Goal: Information Seeking & Learning: Learn about a topic

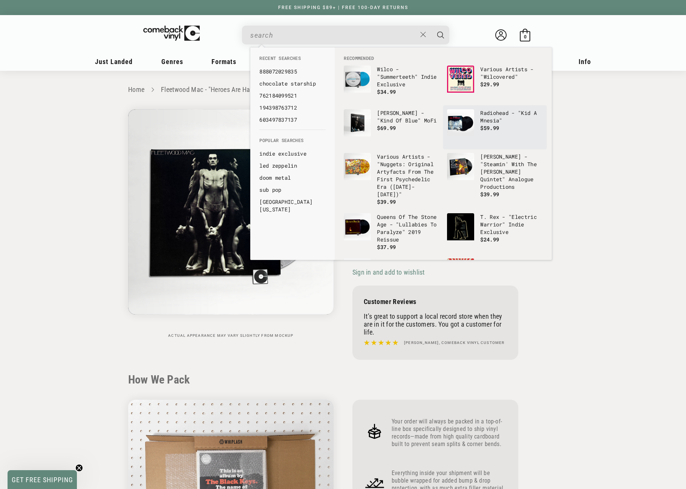
scroll to position [829, 0]
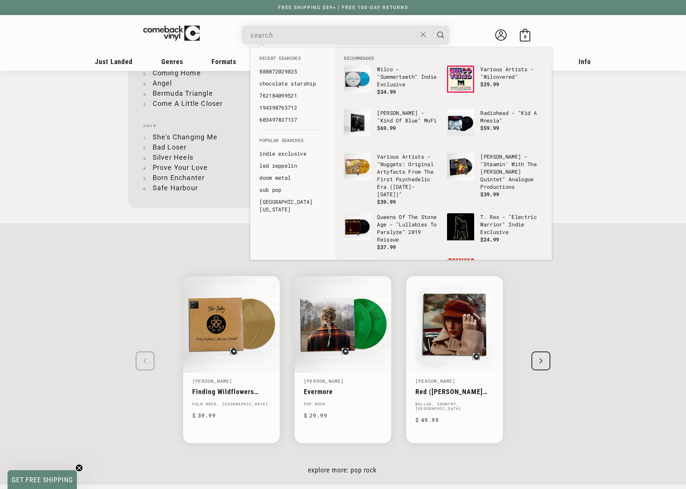
click at [289, 34] on input "When autocomplete results are available use up and down arrows to review and en…" at bounding box center [333, 35] width 166 height 15
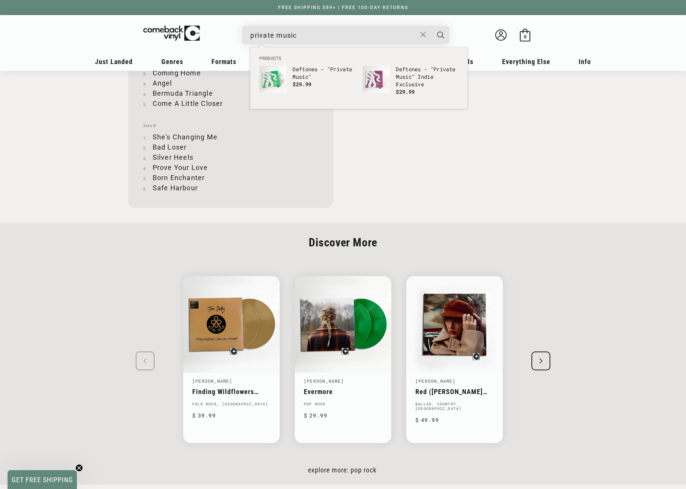
type input "private music"
click at [431, 26] on button "Search" at bounding box center [440, 35] width 19 height 19
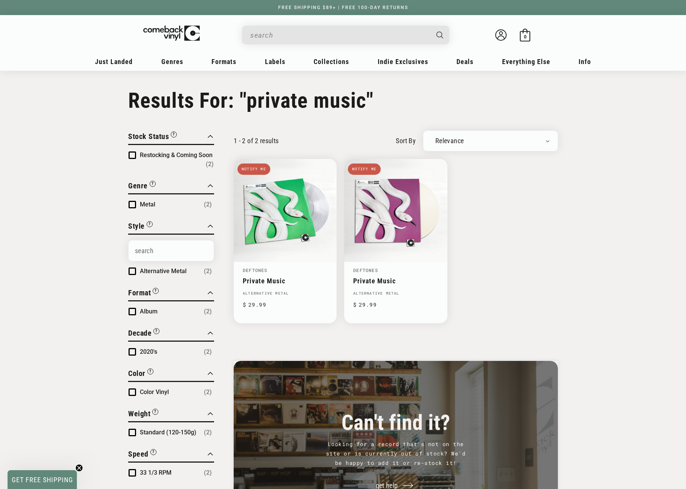
type input "private music"
click at [276, 277] on link "Private Music" at bounding box center [285, 281] width 85 height 8
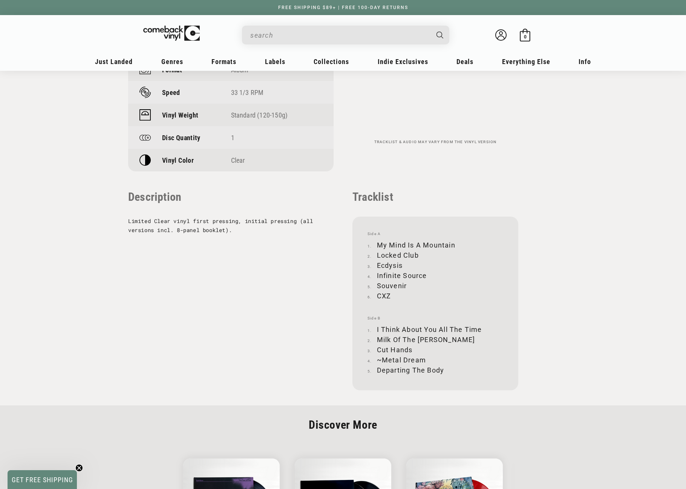
scroll to position [679, 0]
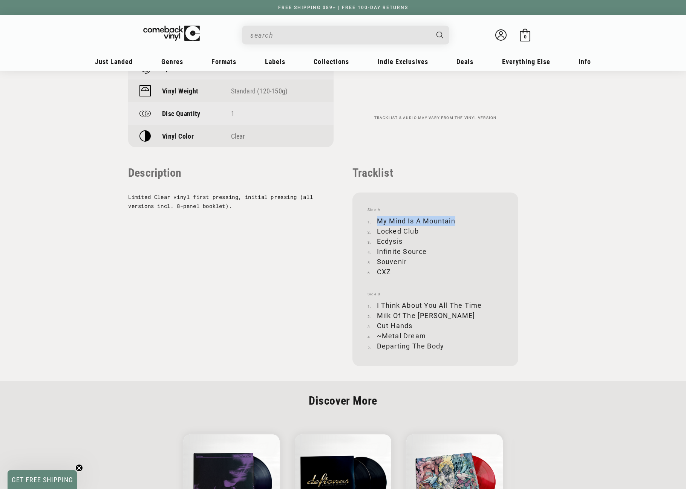
drag, startPoint x: 378, startPoint y: 220, endPoint x: 455, endPoint y: 219, distance: 76.9
click at [455, 219] on li "My Mind Is A Mountain" at bounding box center [436, 221] width 136 height 10
copy li "My Mind Is A Mountain"
drag, startPoint x: 377, startPoint y: 231, endPoint x: 418, endPoint y: 228, distance: 41.2
click at [418, 228] on li "Locked Club" at bounding box center [436, 231] width 136 height 10
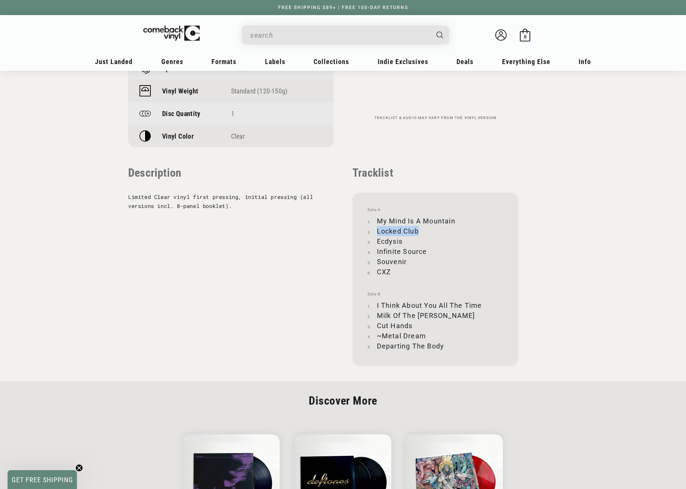
copy li "Locked Club"
drag, startPoint x: 378, startPoint y: 240, endPoint x: 403, endPoint y: 241, distance: 25.3
click at [403, 241] on li "Ecdysis" at bounding box center [436, 241] width 136 height 10
copy li "Ecdysis"
drag, startPoint x: 377, startPoint y: 253, endPoint x: 427, endPoint y: 253, distance: 49.8
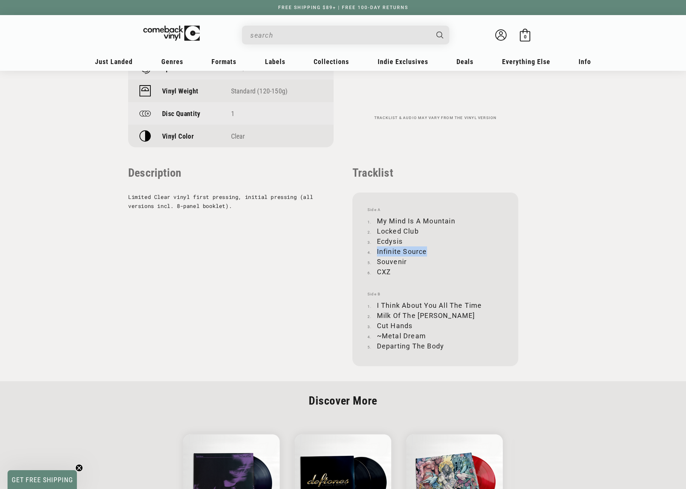
click at [427, 253] on li "Infinite Source" at bounding box center [436, 252] width 136 height 10
copy li "Infinite Source"
drag, startPoint x: 377, startPoint y: 261, endPoint x: 406, endPoint y: 261, distance: 28.3
click at [406, 261] on li "Souvenir" at bounding box center [436, 262] width 136 height 10
copy li "Souvenir"
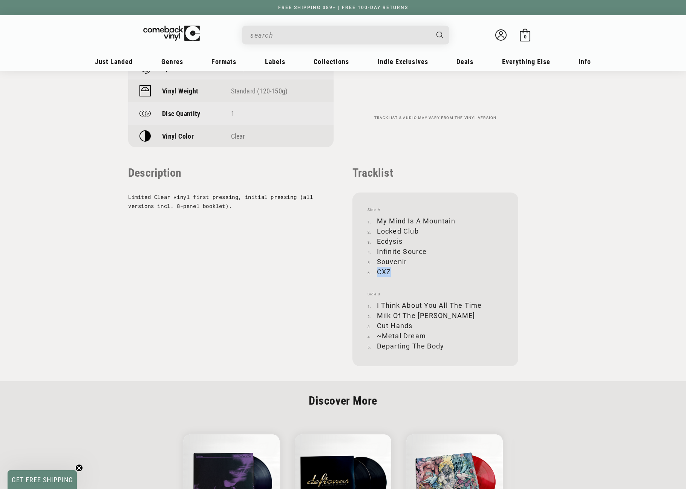
drag, startPoint x: 378, startPoint y: 270, endPoint x: 389, endPoint y: 271, distance: 11.4
click at [389, 271] on li "CXZ" at bounding box center [436, 272] width 136 height 10
copy li "CXZ"
drag, startPoint x: 377, startPoint y: 305, endPoint x: 480, endPoint y: 304, distance: 103.3
click at [480, 304] on li "I Think About You All The Time" at bounding box center [436, 305] width 136 height 10
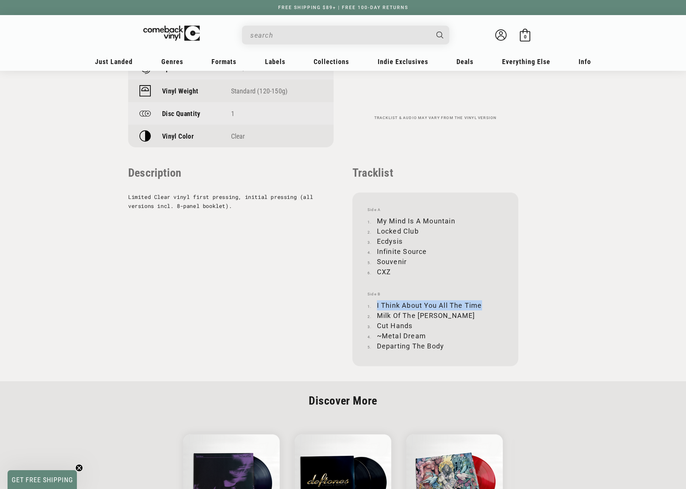
copy li "I Think About You All The Time"
drag, startPoint x: 379, startPoint y: 315, endPoint x: 448, endPoint y: 314, distance: 69.4
click at [448, 314] on li "Milk Of The Madonna" at bounding box center [436, 316] width 136 height 10
copy li "Milk Of The Madonna"
drag, startPoint x: 378, startPoint y: 326, endPoint x: 411, endPoint y: 325, distance: 33.2
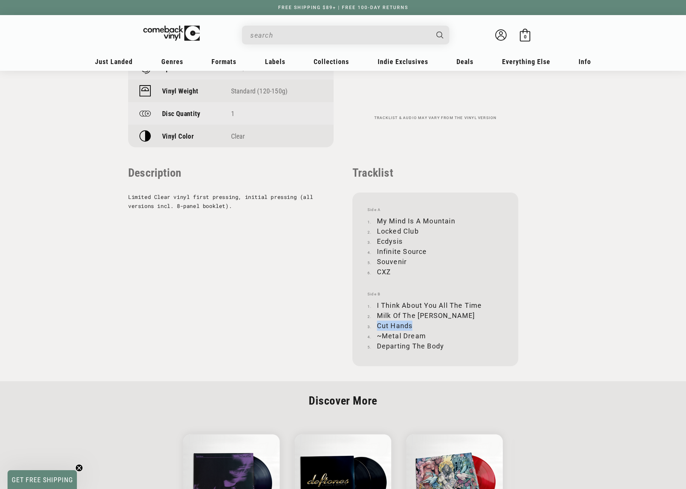
click at [411, 325] on li "Cut Hands" at bounding box center [436, 326] width 136 height 10
copy li "Cut Hands"
drag, startPoint x: 378, startPoint y: 335, endPoint x: 424, endPoint y: 334, distance: 46.0
click at [424, 334] on li "~Metal Dream" at bounding box center [436, 336] width 136 height 10
copy li "~Metal Dream"
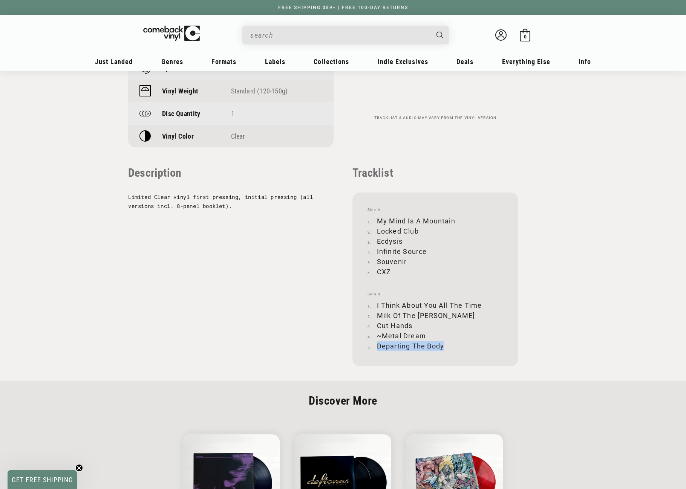
drag, startPoint x: 378, startPoint y: 347, endPoint x: 443, endPoint y: 347, distance: 65.2
click at [443, 347] on li "Departing The Body" at bounding box center [436, 346] width 136 height 10
